Goal: Use online tool/utility: Utilize a website feature to perform a specific function

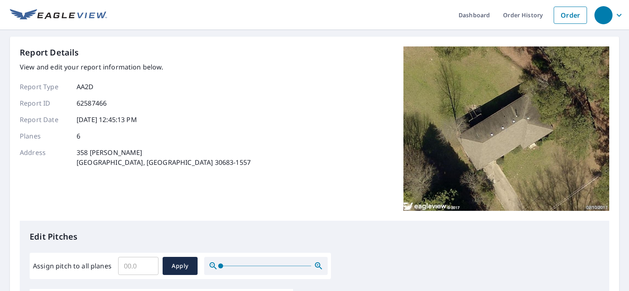
click at [122, 270] on input "Assign pitch to all planes" at bounding box center [138, 266] width 40 height 23
click at [127, 268] on input "Assign pitch to all planes" at bounding box center [138, 266] width 40 height 23
click at [128, 265] on input "Assign pitch to all planes" at bounding box center [138, 266] width 40 height 23
click at [129, 266] on input "Assign pitch to all planes" at bounding box center [138, 266] width 40 height 23
click at [128, 266] on input "Assign pitch to all planes" at bounding box center [138, 266] width 40 height 23
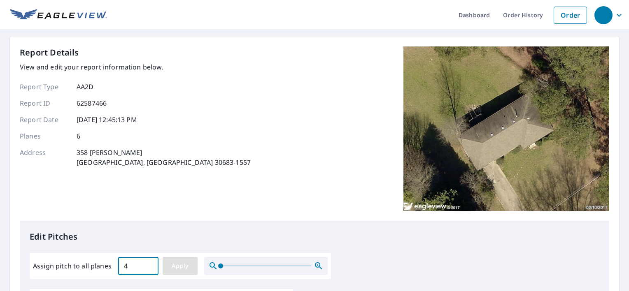
type input "4"
click at [176, 269] on span "Apply" at bounding box center [180, 266] width 22 height 10
type input "4"
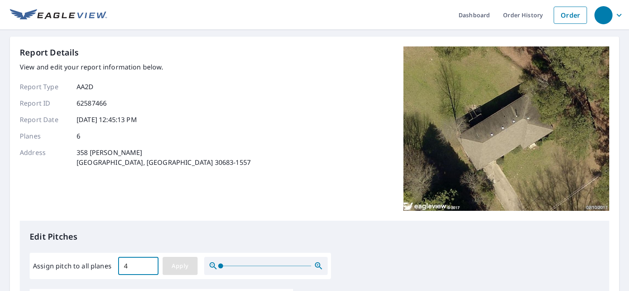
type input "4"
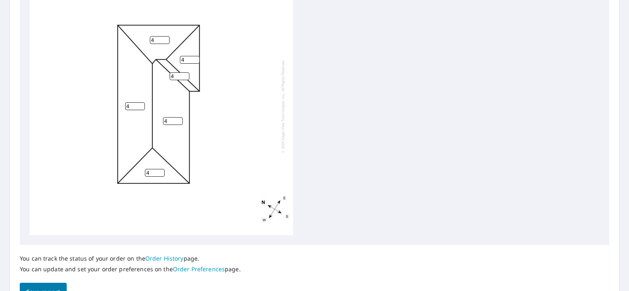
scroll to position [360, 0]
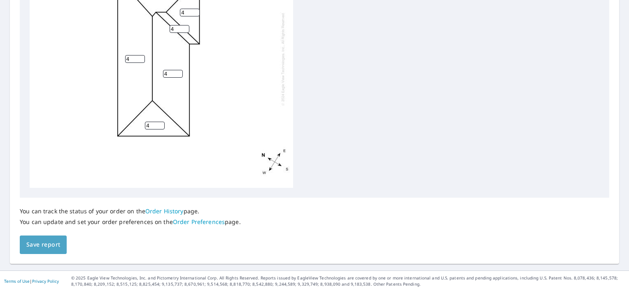
click at [50, 247] on span "Save report" at bounding box center [43, 245] width 34 height 10
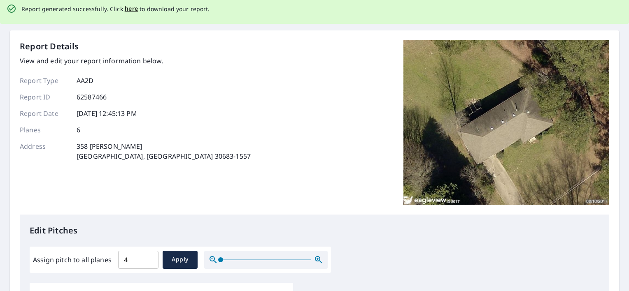
scroll to position [0, 0]
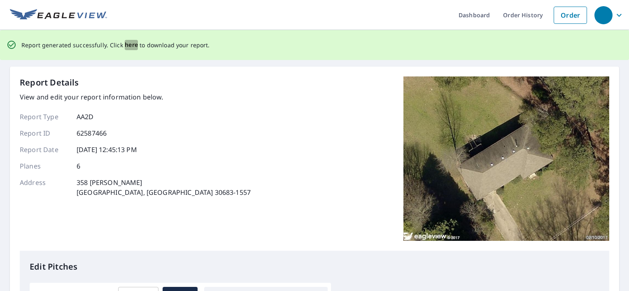
click at [127, 47] on span "here" at bounding box center [132, 45] width 14 height 10
